Goal: Entertainment & Leisure: Consume media (video, audio)

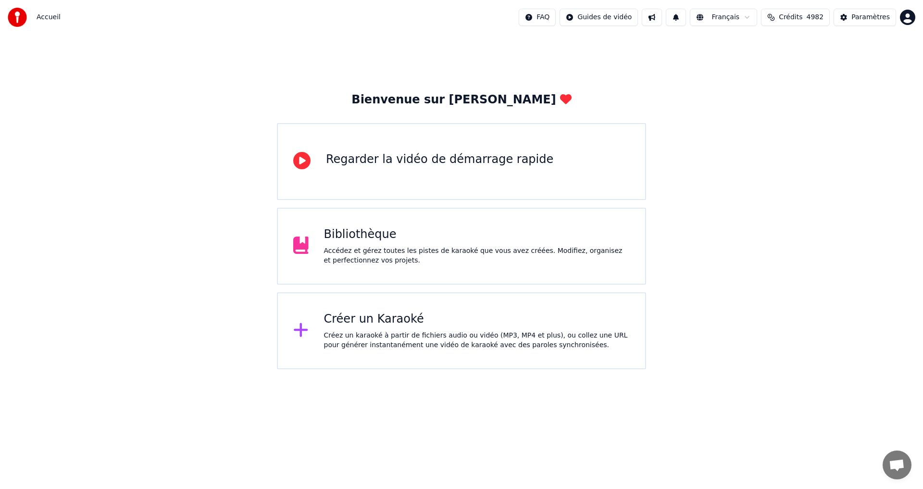
click at [365, 244] on div "Bibliothèque Accédez et gérez toutes les pistes de karaoké que vous avez créées…" at bounding box center [477, 246] width 306 height 38
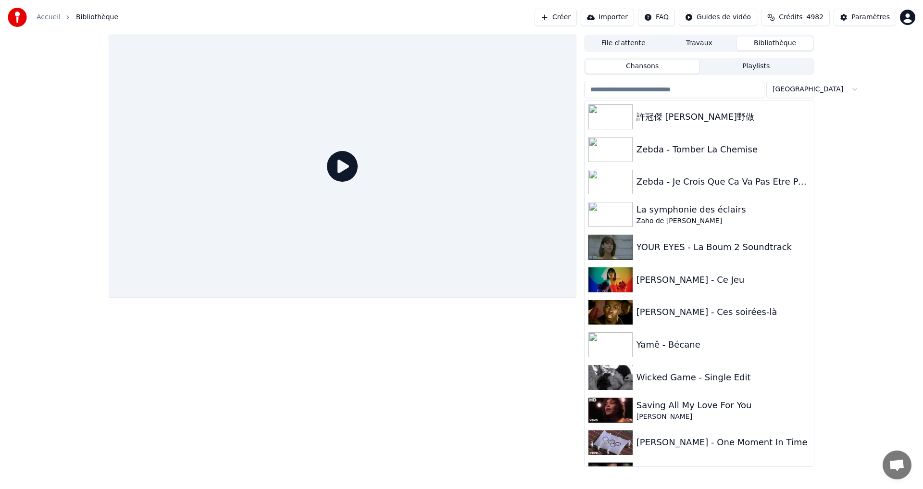
click at [693, 94] on input "search" at bounding box center [674, 89] width 180 height 17
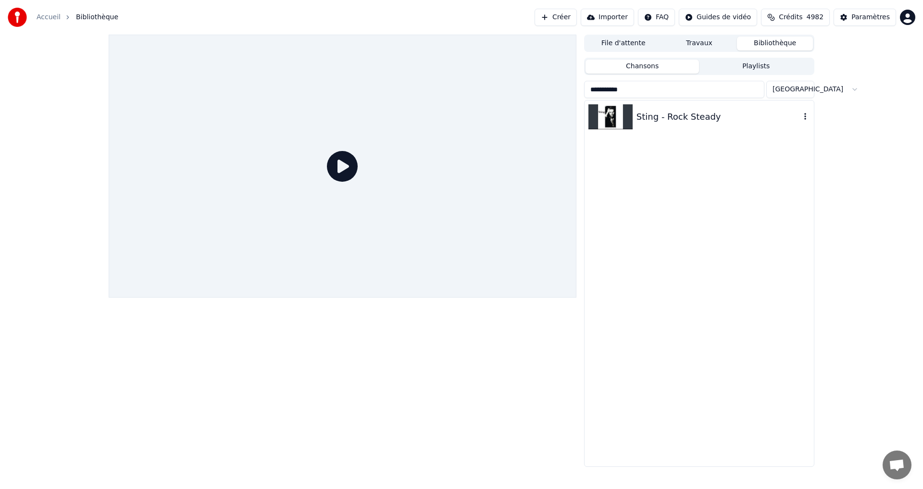
click at [684, 115] on div "Sting - Rock Steady" at bounding box center [719, 116] width 164 height 13
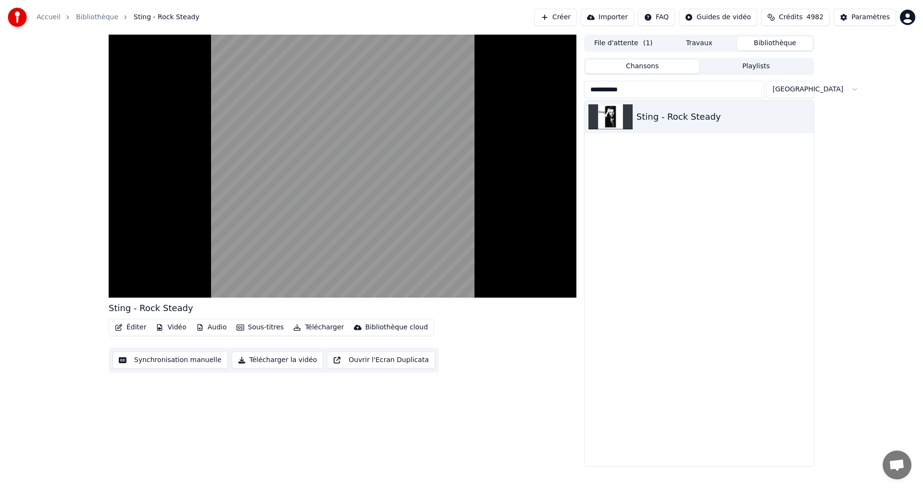
click at [492, 436] on div "Sting - Rock Steady Éditer Vidéo Audio Sous-titres Télécharger Bibliothèque clo…" at bounding box center [343, 251] width 468 height 432
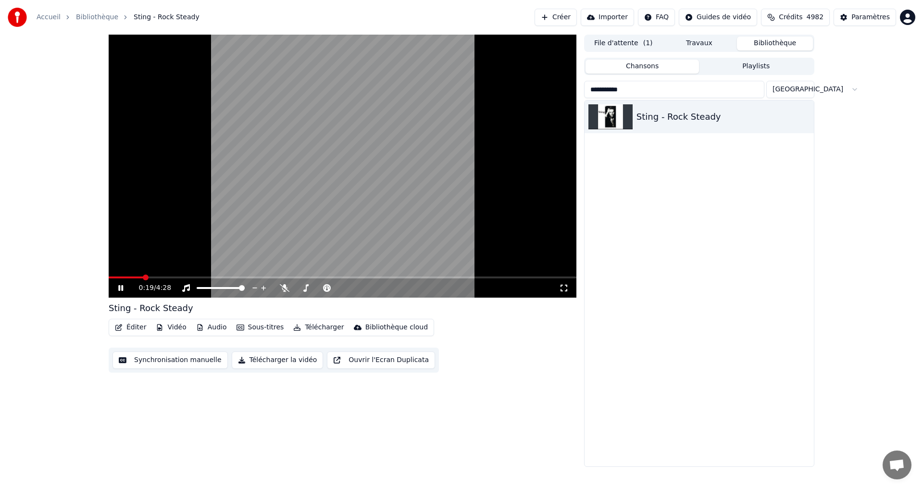
click at [114, 290] on div "0:19 / 4:28" at bounding box center [343, 288] width 460 height 10
click at [122, 286] on icon at bounding box center [120, 288] width 5 height 6
click at [109, 275] on span at bounding box center [112, 278] width 6 height 6
click at [123, 288] on icon at bounding box center [121, 288] width 6 height 7
click at [565, 288] on icon at bounding box center [564, 288] width 10 height 8
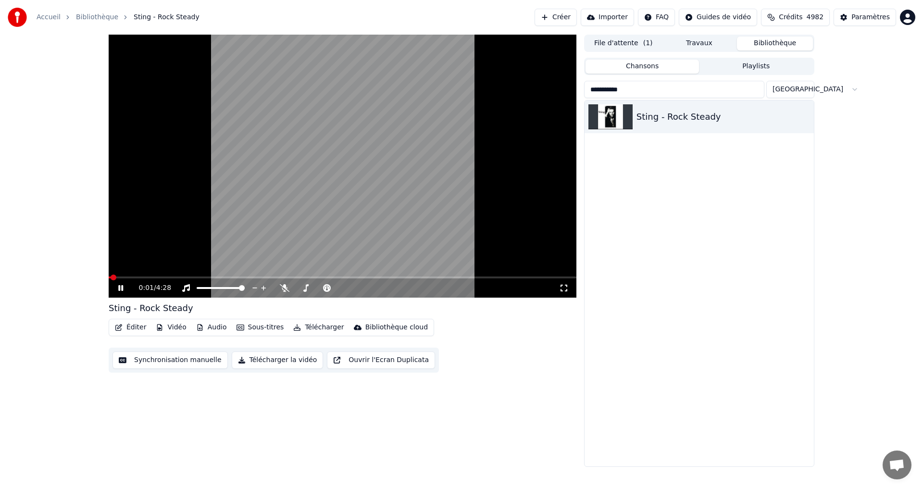
drag, startPoint x: 565, startPoint y: 288, endPoint x: 565, endPoint y: 299, distance: 11.1
click at [565, 299] on div "0:01 / 4:28 Sting - Rock Steady Éditer Vidéo Audio Sous-titres Télécharger Bibl…" at bounding box center [343, 251] width 468 height 432
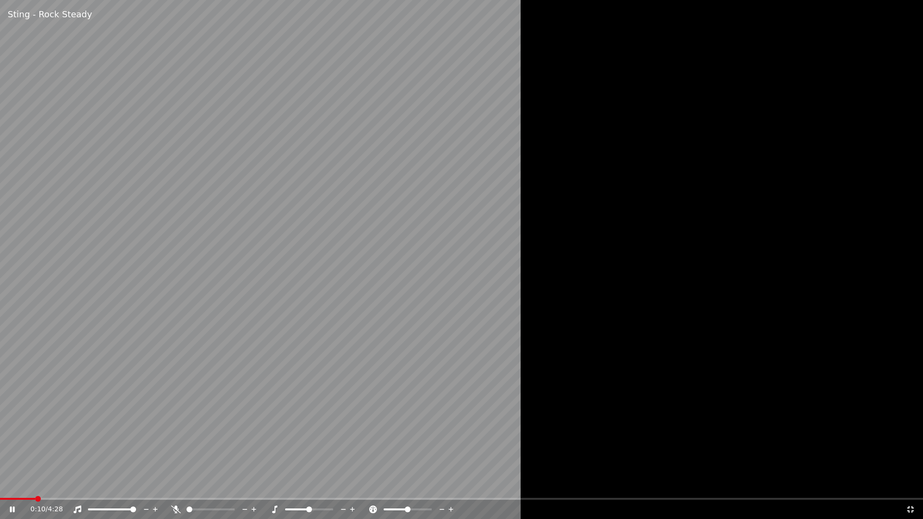
click at [910, 489] on icon at bounding box center [911, 510] width 10 height 8
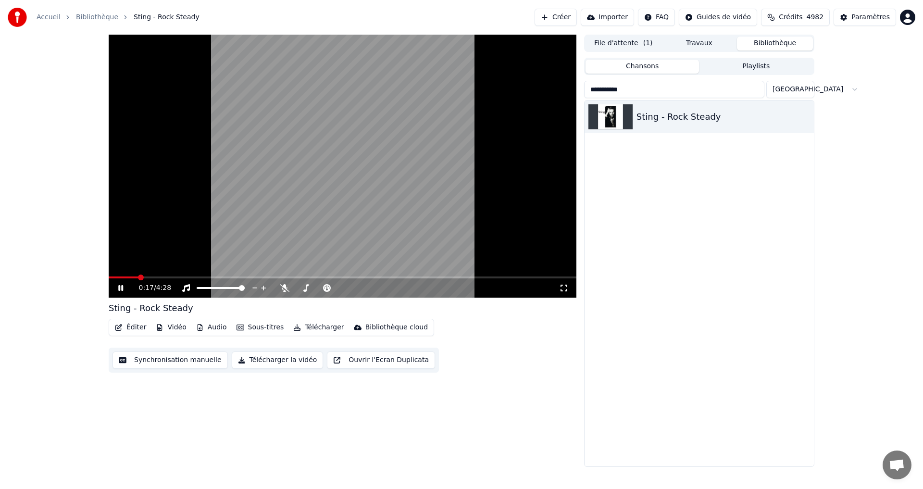
click at [124, 286] on icon at bounding box center [127, 288] width 23 height 8
click at [111, 275] on span at bounding box center [114, 278] width 6 height 6
click at [109, 273] on video at bounding box center [343, 166] width 468 height 263
click at [109, 275] on span at bounding box center [112, 278] width 6 height 6
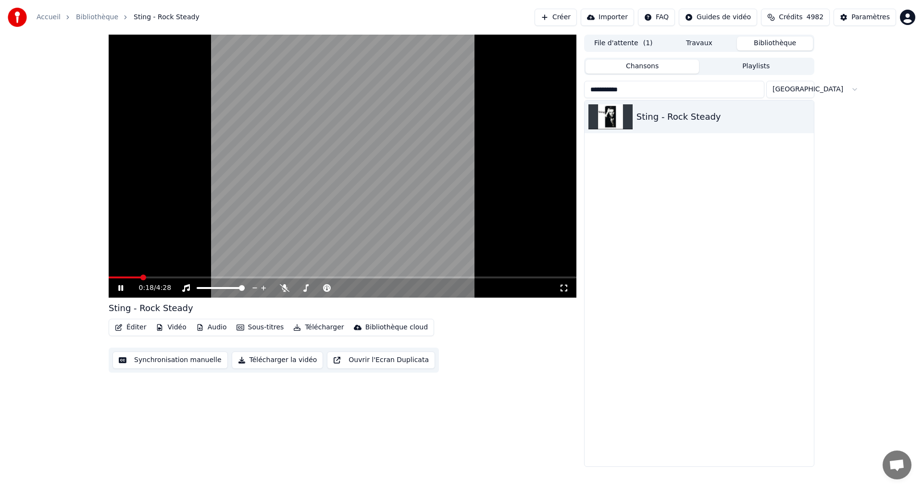
click at [126, 287] on icon at bounding box center [127, 288] width 23 height 8
click at [109, 280] on span at bounding box center [112, 278] width 6 height 6
click at [301, 178] on video at bounding box center [343, 166] width 468 height 263
click at [566, 287] on icon at bounding box center [564, 288] width 10 height 8
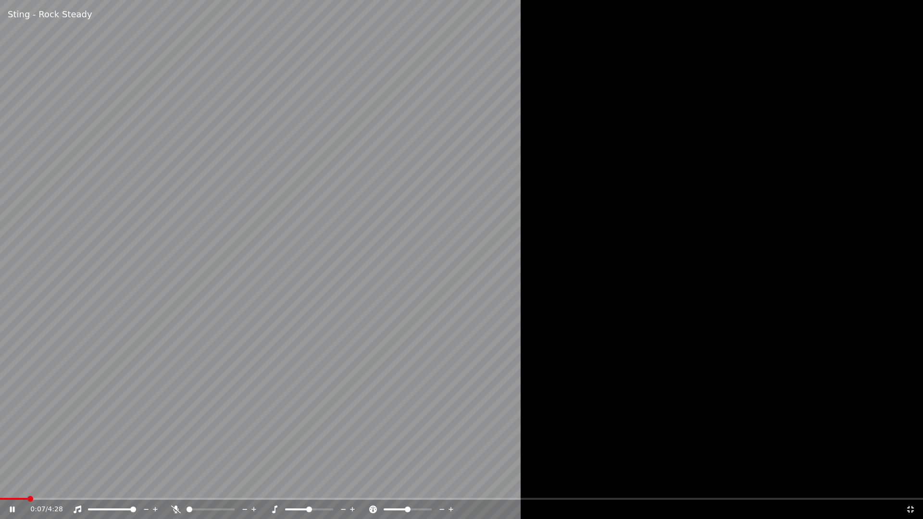
click at [911, 489] on icon at bounding box center [911, 510] width 10 height 8
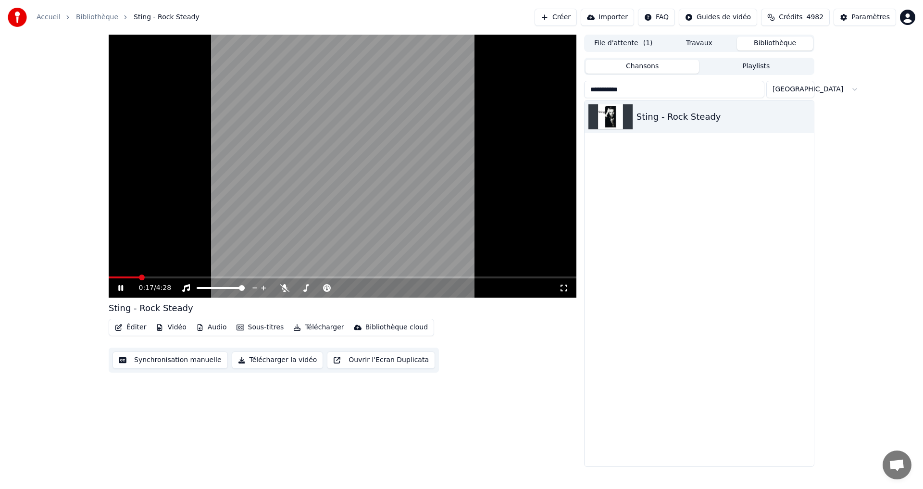
click at [564, 289] on icon at bounding box center [564, 288] width 10 height 8
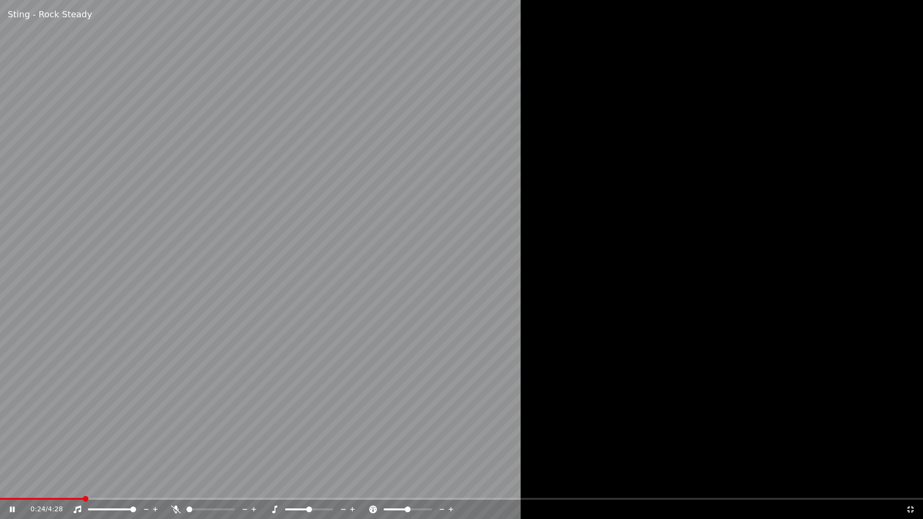
click at [911, 489] on icon at bounding box center [911, 510] width 10 height 8
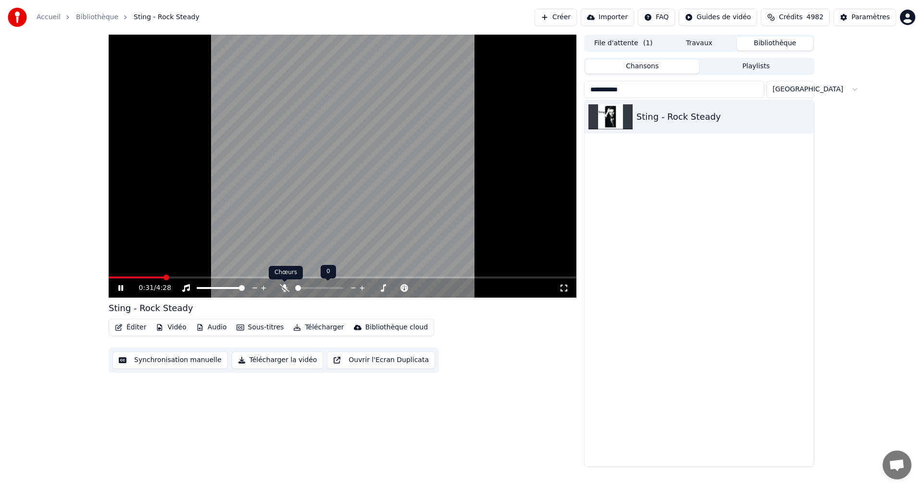
click at [285, 287] on icon at bounding box center [285, 288] width 10 height 8
click at [285, 286] on icon at bounding box center [284, 288] width 5 height 8
drag, startPoint x: 263, startPoint y: 288, endPoint x: 275, endPoint y: 288, distance: 12.0
click at [275, 288] on div "0:38 / 4:28" at bounding box center [349, 288] width 420 height 10
drag, startPoint x: 283, startPoint y: 285, endPoint x: 295, endPoint y: 286, distance: 12.0
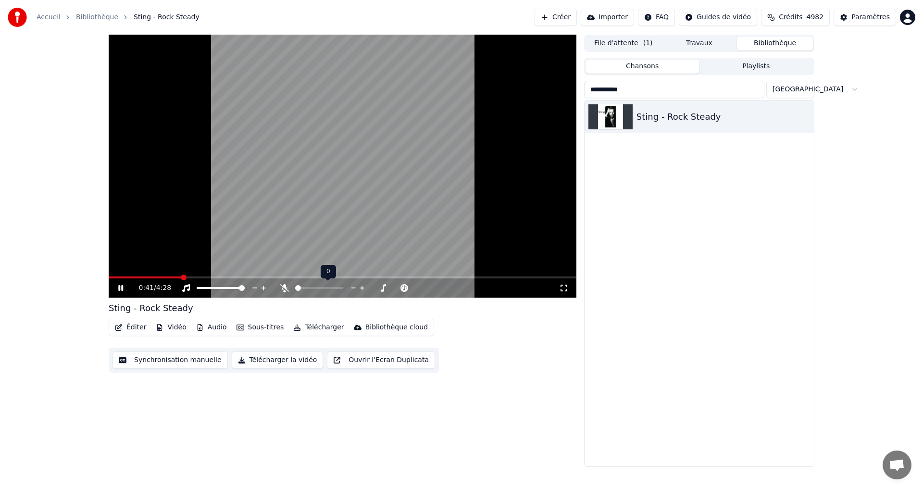
click at [295, 286] on div at bounding box center [323, 288] width 87 height 10
click at [295, 286] on span at bounding box center [298, 288] width 6 height 6
click at [293, 286] on div at bounding box center [328, 288] width 77 height 10
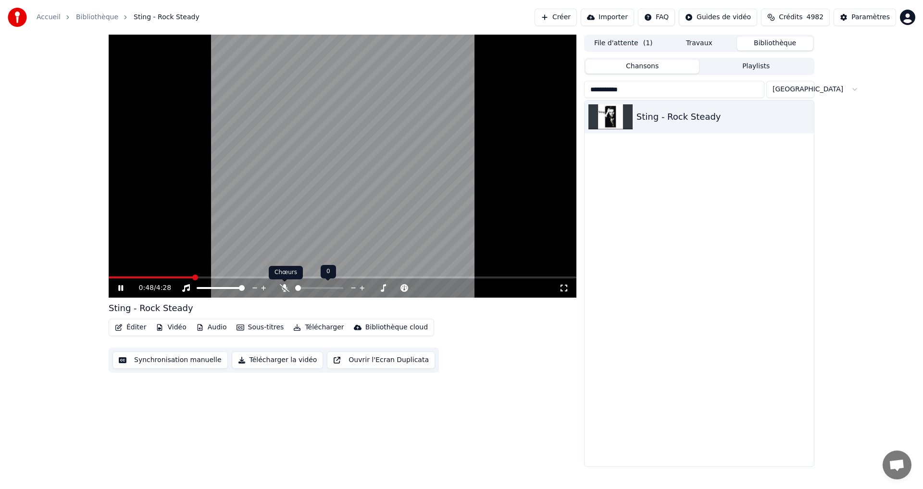
click at [282, 285] on icon at bounding box center [285, 288] width 10 height 8
click at [196, 277] on span at bounding box center [152, 278] width 87 height 2
click at [567, 290] on icon at bounding box center [564, 288] width 7 height 7
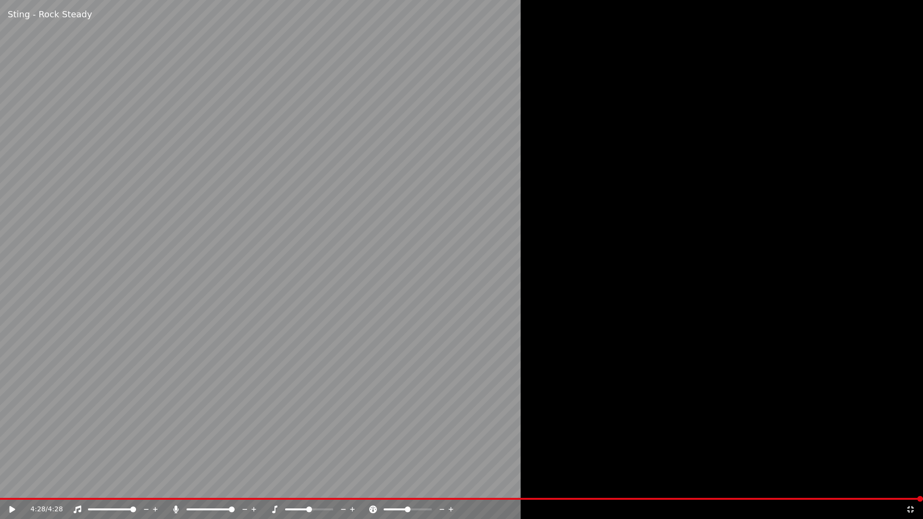
drag, startPoint x: 544, startPoint y: 321, endPoint x: 553, endPoint y: 337, distance: 18.1
click at [553, 337] on div at bounding box center [461, 259] width 923 height 519
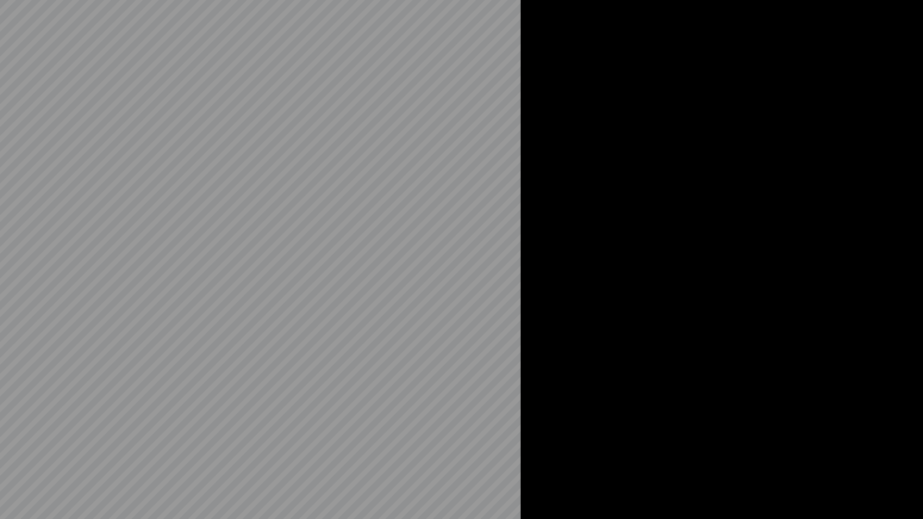
click at [326, 397] on video at bounding box center [461, 259] width 923 height 519
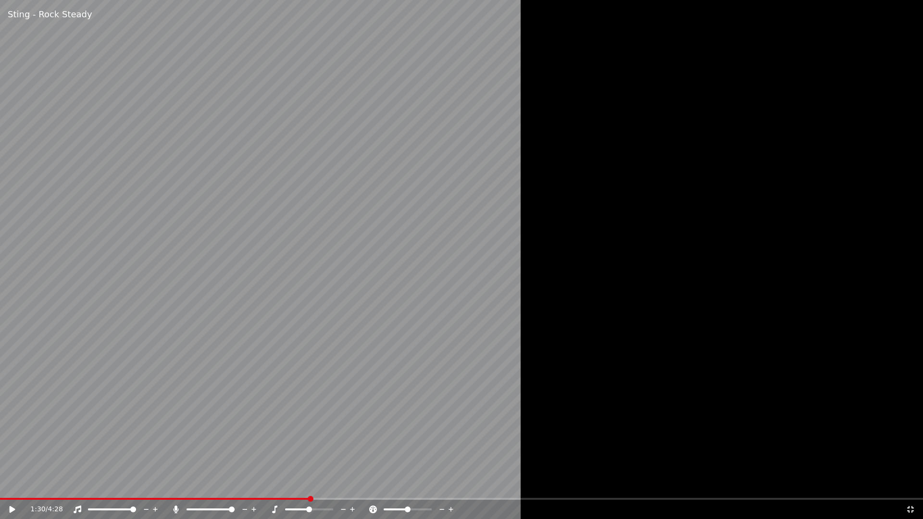
click at [909, 489] on icon at bounding box center [910, 509] width 7 height 7
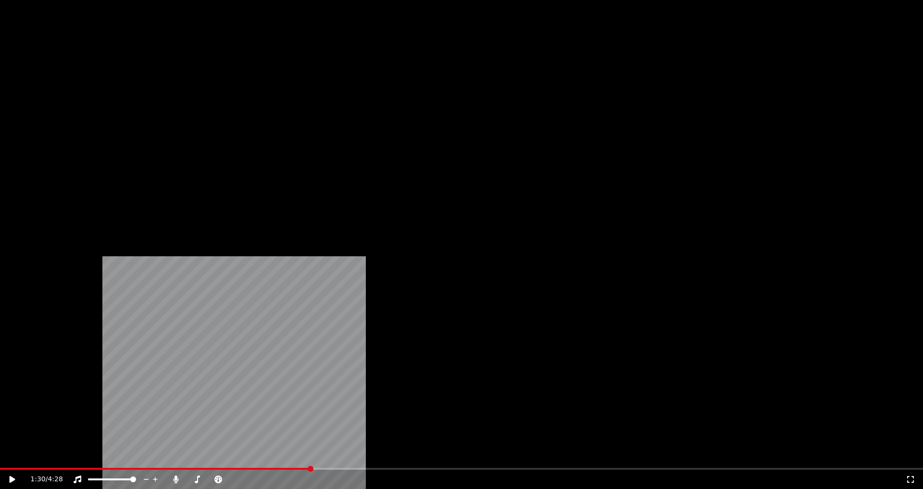
click at [256, 71] on button "Sous-titres" at bounding box center [260, 64] width 55 height 13
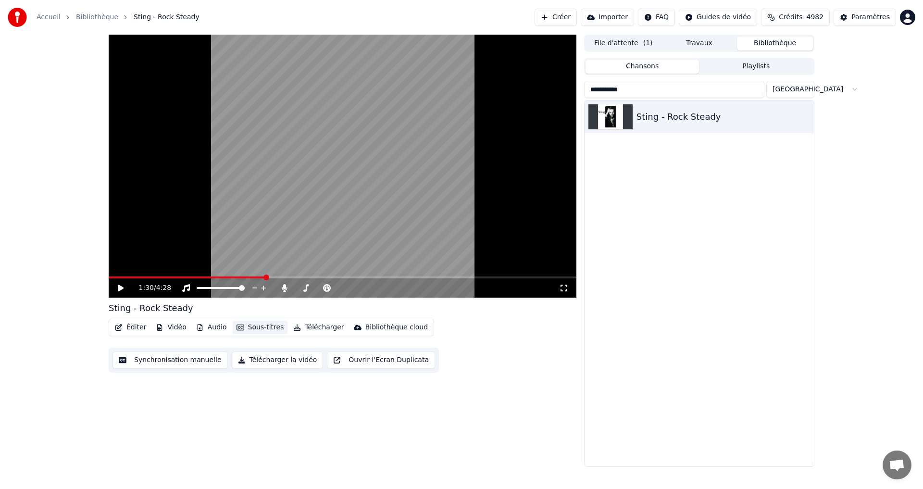
click at [256, 328] on button "Sous-titres" at bounding box center [260, 327] width 55 height 13
click at [214, 290] on span at bounding box center [215, 288] width 6 height 6
click at [125, 288] on icon at bounding box center [127, 288] width 23 height 8
drag, startPoint x: 568, startPoint y: 284, endPoint x: 562, endPoint y: 296, distance: 14.0
click at [567, 284] on div "1:39 / 4:28" at bounding box center [343, 288] width 460 height 10
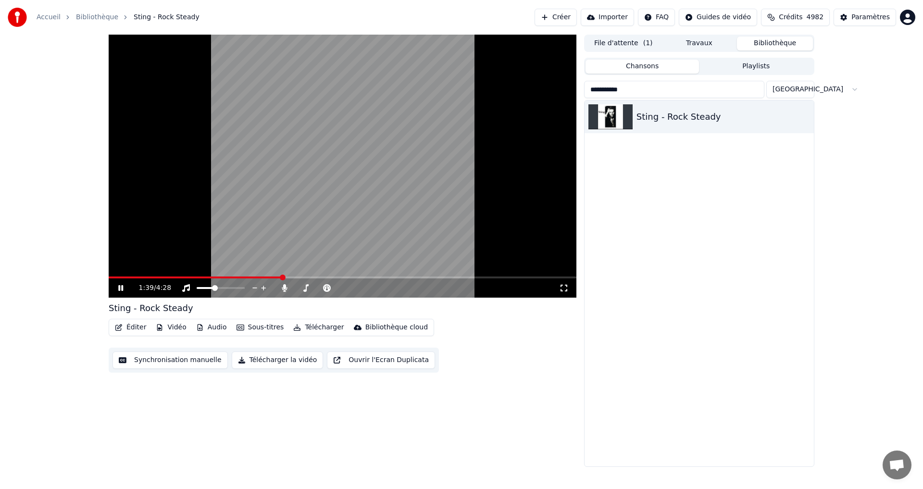
click at [562, 285] on icon at bounding box center [564, 288] width 10 height 8
click at [245, 287] on span at bounding box center [221, 288] width 48 height 2
click at [301, 289] on span at bounding box center [298, 288] width 6 height 2
click at [319, 287] on span at bounding box center [319, 288] width 48 height 2
click at [306, 287] on span at bounding box center [303, 288] width 6 height 6
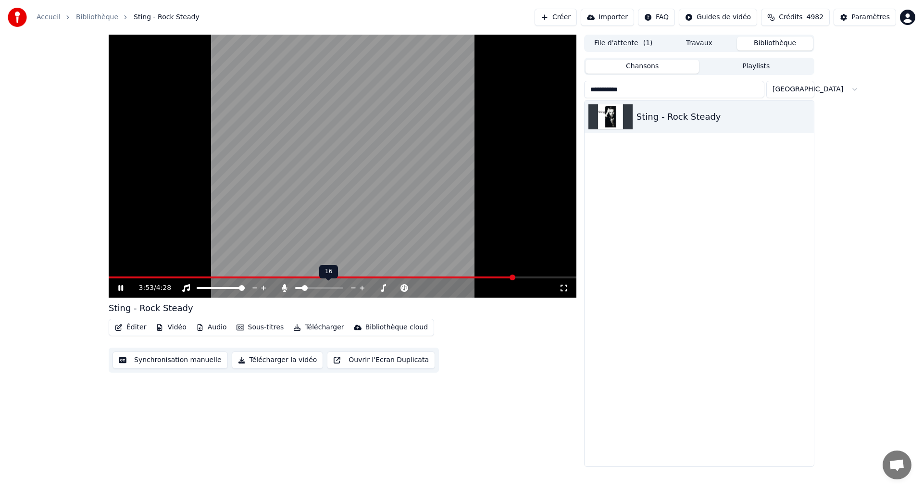
click at [303, 289] on span at bounding box center [299, 288] width 8 height 2
click at [270, 278] on span at bounding box center [190, 278] width 162 height 2
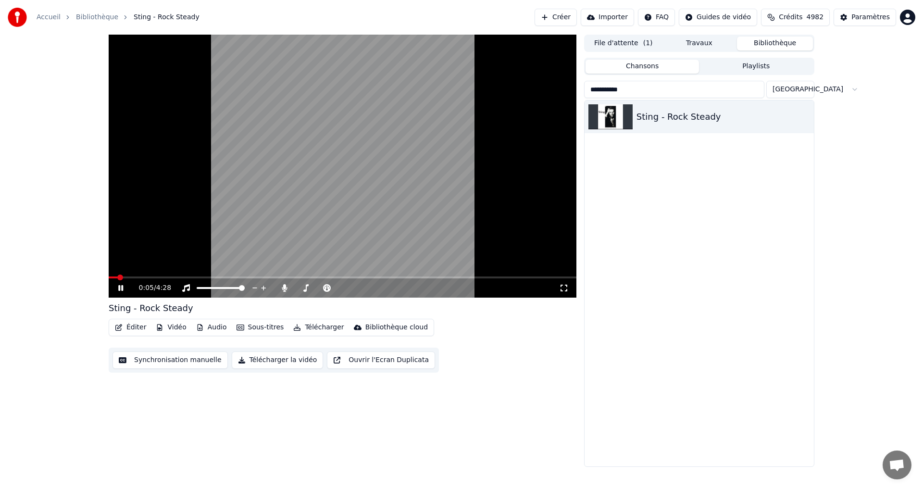
click at [117, 278] on span at bounding box center [113, 278] width 9 height 2
click at [131, 277] on span at bounding box center [343, 278] width 468 height 2
click at [125, 281] on div "0:14 / 4:28" at bounding box center [343, 287] width 468 height 19
click at [129, 278] on span at bounding box center [121, 278] width 25 height 2
click at [129, 278] on span at bounding box center [119, 278] width 21 height 2
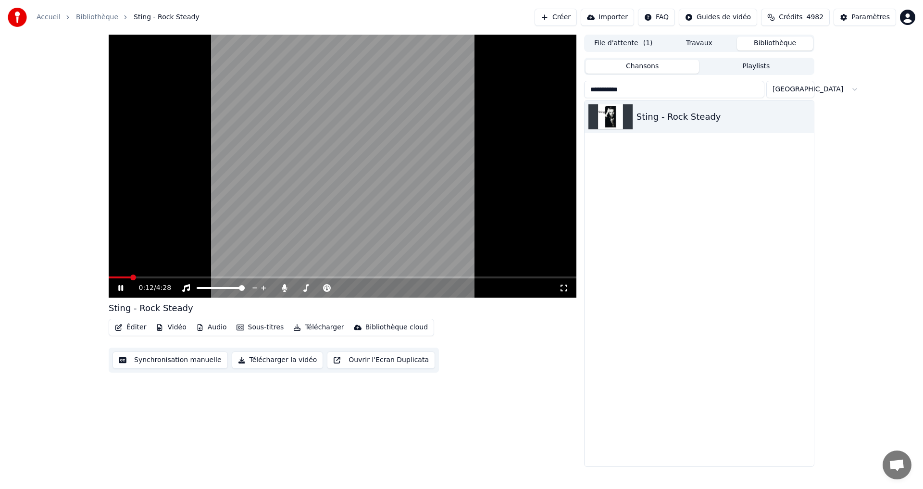
click at [126, 280] on div "0:12 / 4:28" at bounding box center [343, 287] width 468 height 19
click at [126, 276] on video at bounding box center [343, 166] width 468 height 263
click at [118, 290] on icon at bounding box center [121, 288] width 6 height 7
drag, startPoint x: 631, startPoint y: 88, endPoint x: 542, endPoint y: 103, distance: 90.3
click at [542, 103] on div "**********" at bounding box center [461, 251] width 721 height 432
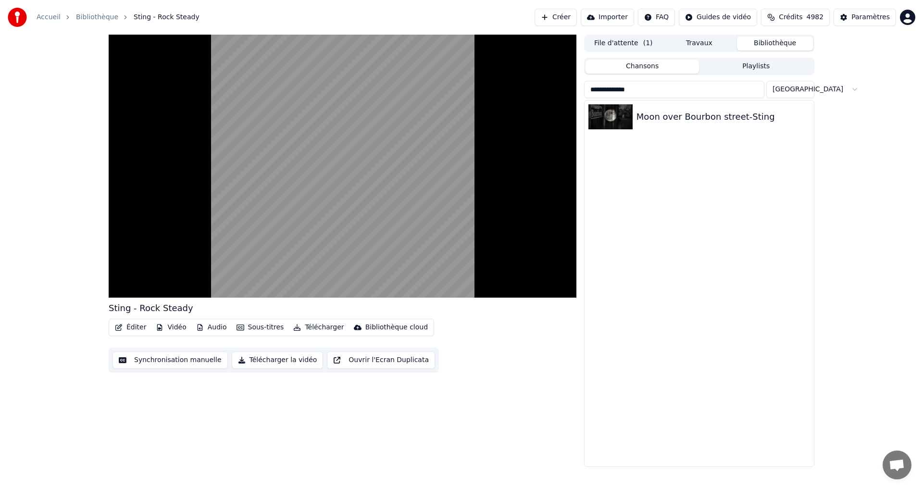
type input "**********"
click at [680, 125] on div "Moon over Bourbon street-Sting" at bounding box center [699, 117] width 229 height 33
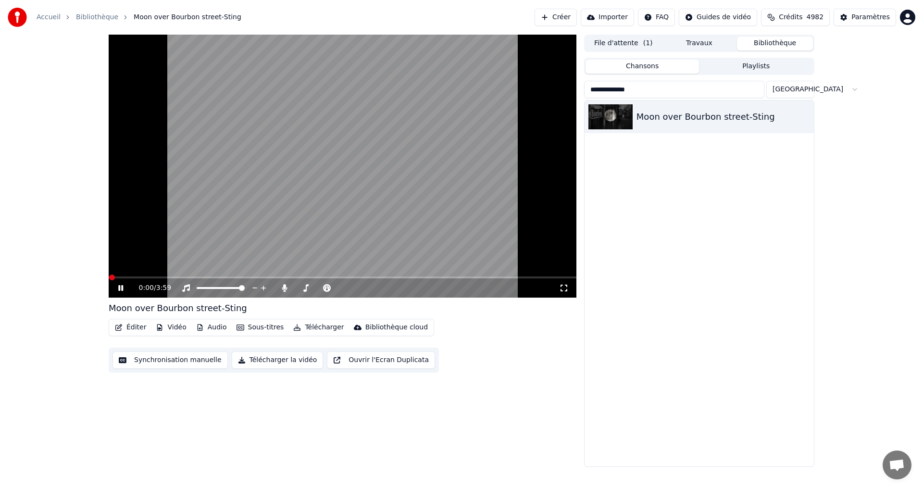
click at [563, 287] on icon at bounding box center [564, 288] width 10 height 8
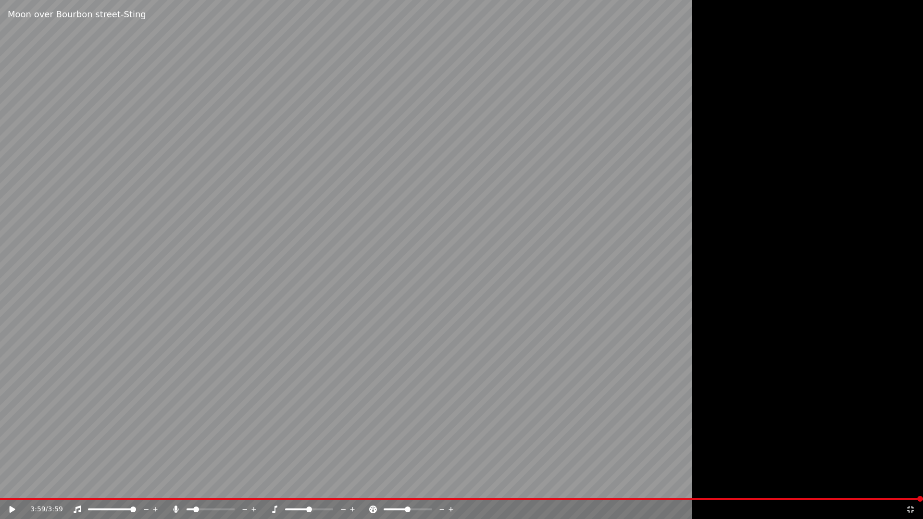
click at [14, 489] on div "3:59 / 3:59" at bounding box center [461, 509] width 923 height 19
click at [9, 489] on icon at bounding box center [19, 510] width 23 height 8
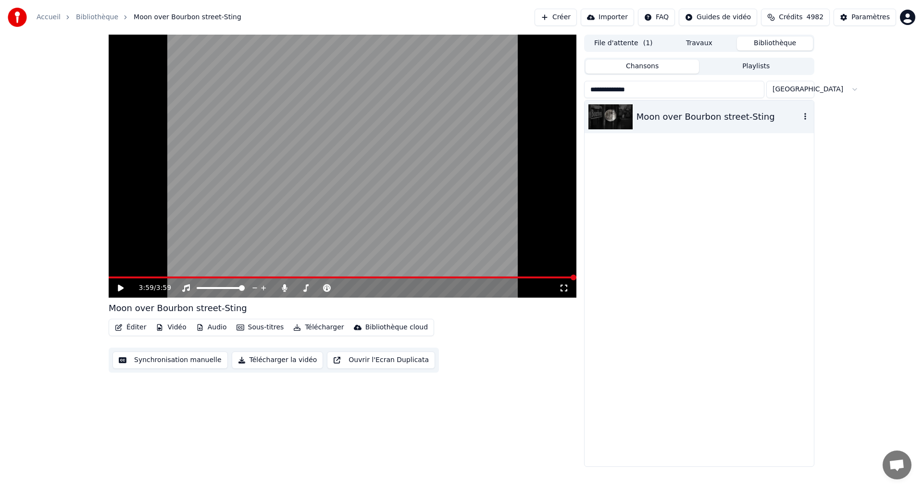
drag, startPoint x: 681, startPoint y: 91, endPoint x: 585, endPoint y: 104, distance: 97.5
click at [585, 104] on div "**********" at bounding box center [699, 274] width 230 height 386
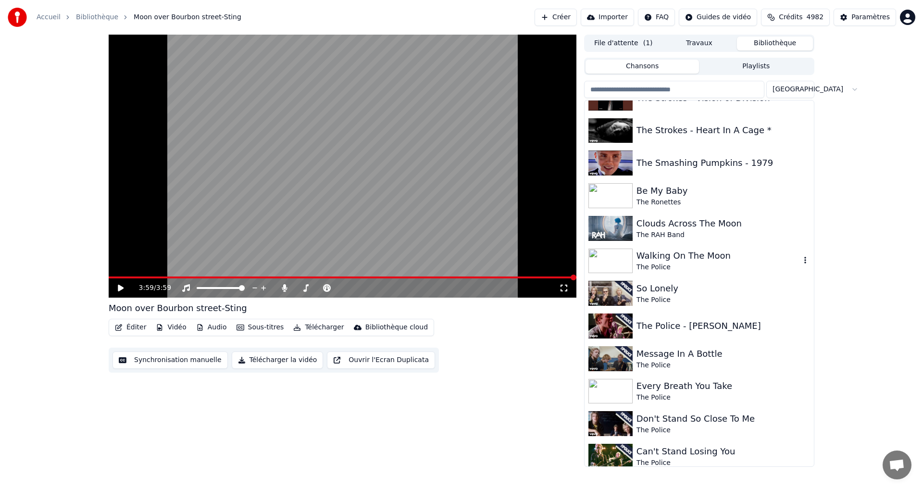
scroll to position [1491, 0]
click at [220, 288] on span at bounding box center [209, 288] width 24 height 2
click at [672, 197] on div "The Ronettes" at bounding box center [719, 202] width 164 height 10
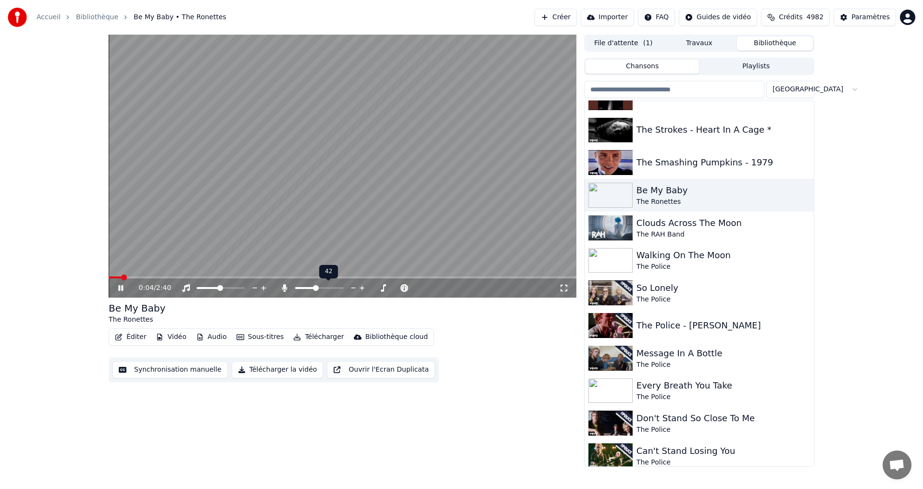
click at [315, 290] on span at bounding box center [316, 288] width 6 height 6
click at [562, 287] on icon at bounding box center [564, 288] width 10 height 8
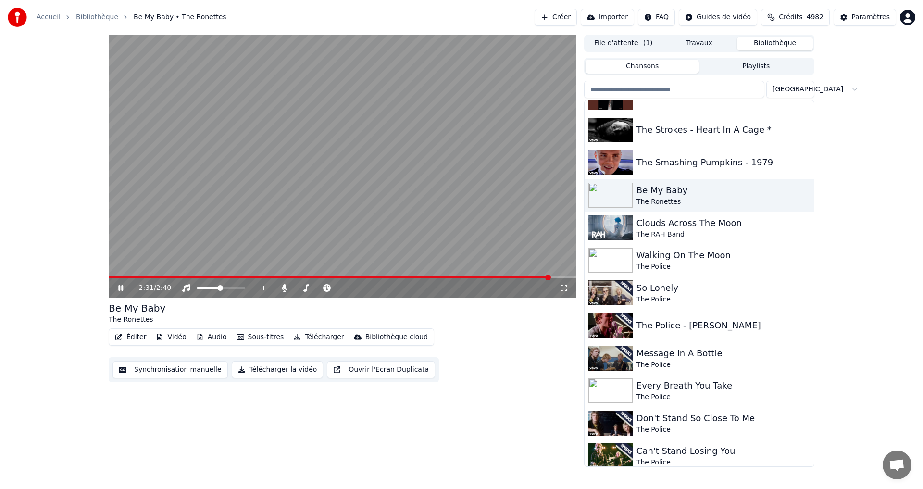
click at [118, 288] on icon at bounding box center [127, 288] width 23 height 8
click at [110, 277] on span at bounding box center [330, 278] width 442 height 2
click at [545, 277] on span at bounding box center [548, 278] width 6 height 6
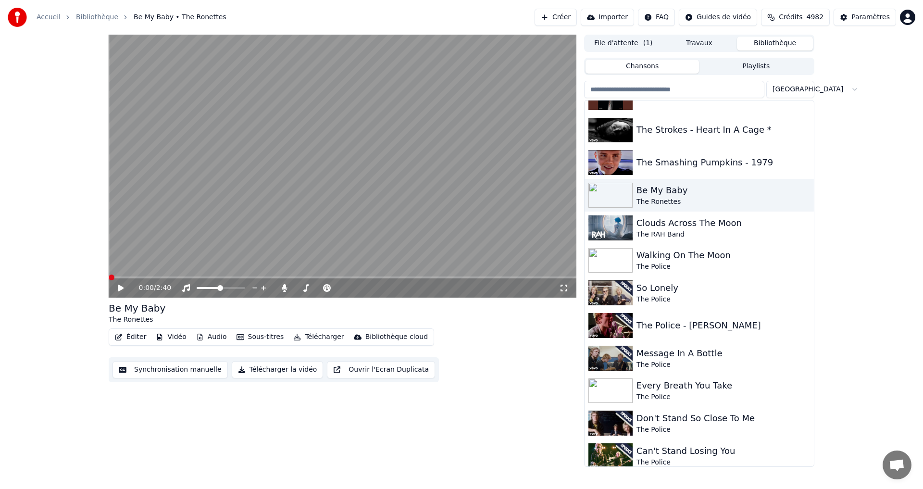
click at [121, 287] on icon at bounding box center [121, 288] width 6 height 7
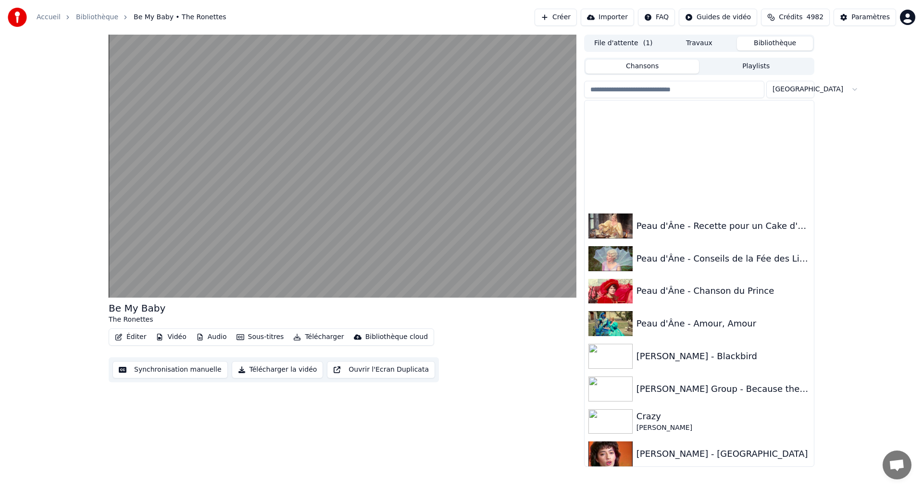
scroll to position [7986, 0]
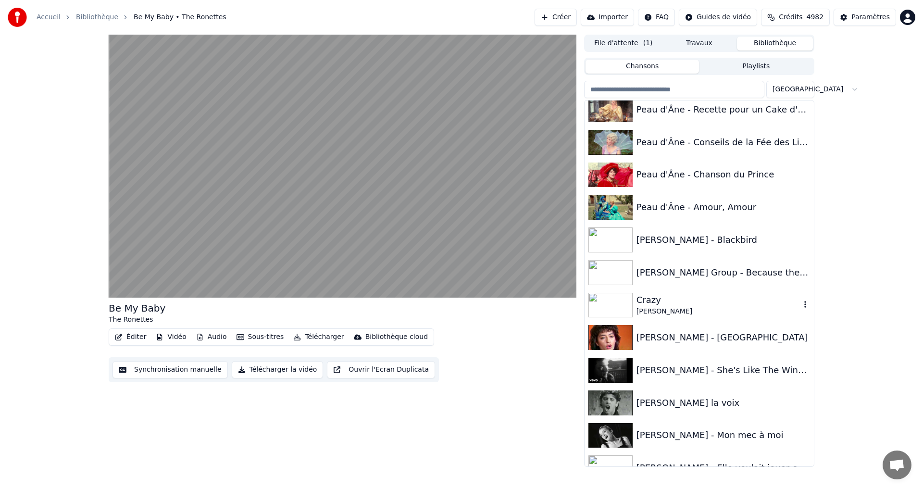
click at [667, 305] on div "Crazy" at bounding box center [719, 299] width 164 height 13
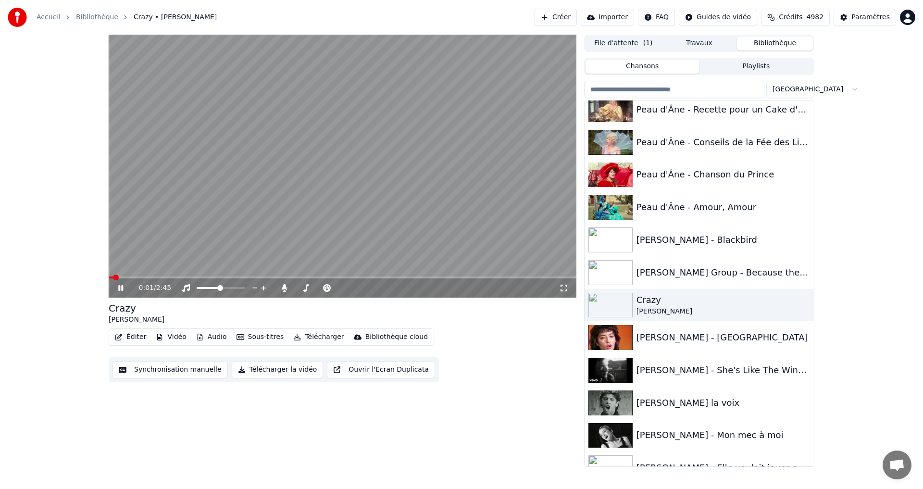
click at [567, 291] on icon at bounding box center [564, 288] width 7 height 7
